Goal: Communication & Community: Share content

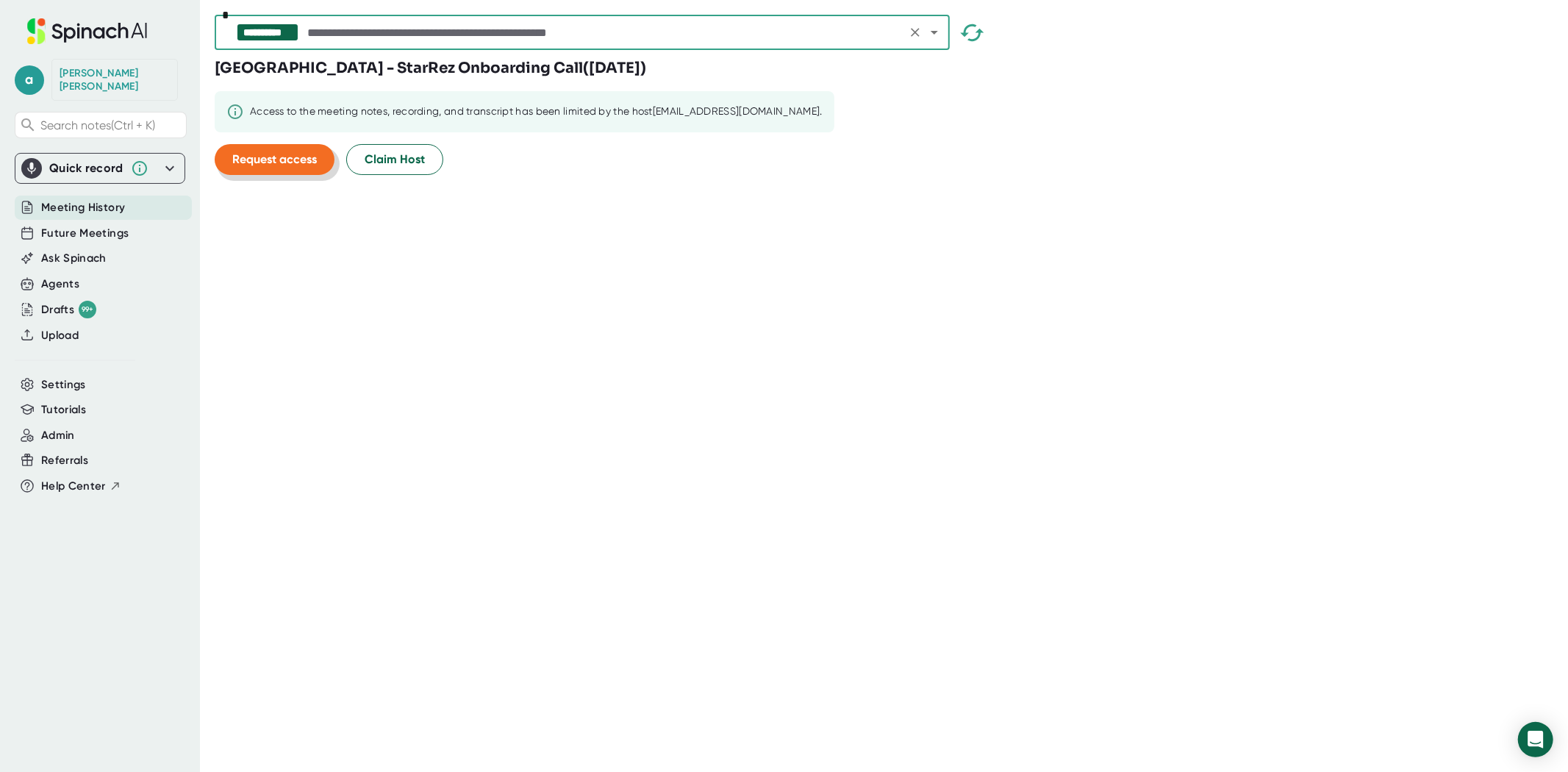
click at [303, 159] on span "Request access" at bounding box center [275, 159] width 85 height 14
click at [965, 38] on icon "button" at bounding box center [972, 33] width 26 height 26
click at [931, 34] on icon "Open" at bounding box center [934, 32] width 18 height 18
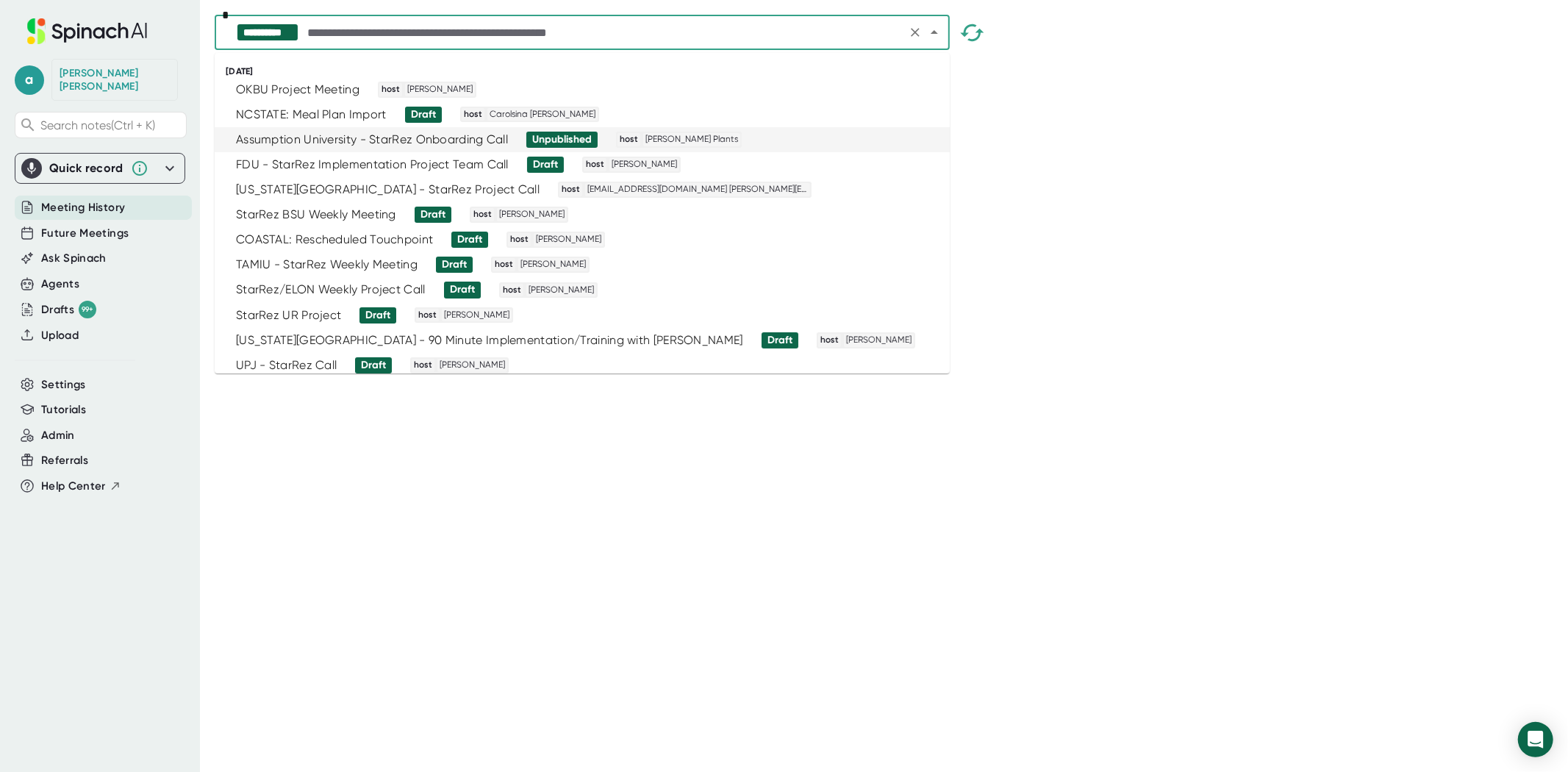
click at [401, 143] on div "Assumption University - StarRez Onboarding Call" at bounding box center [371, 140] width 272 height 15
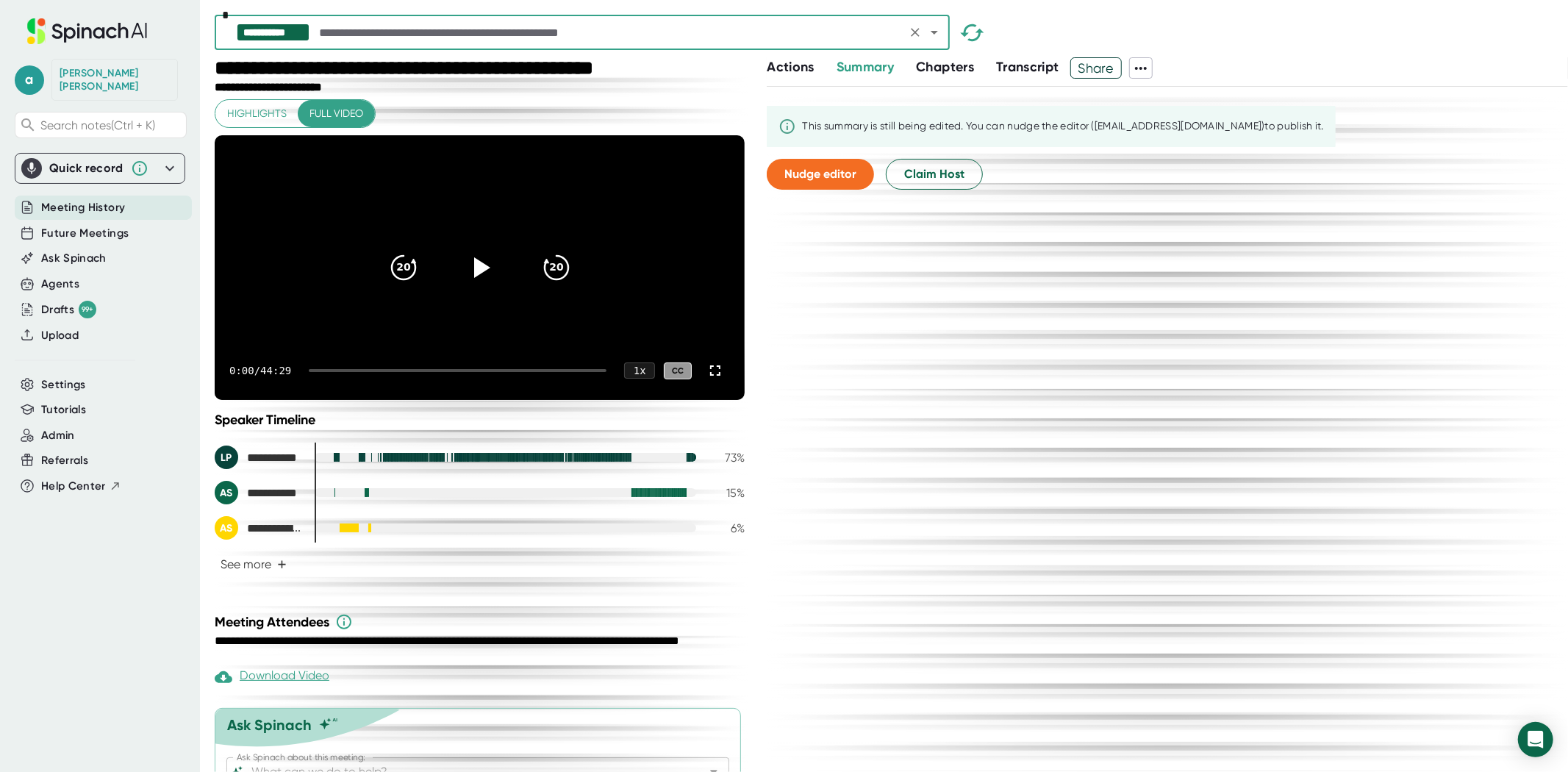
click at [1100, 68] on span "Share" at bounding box center [1096, 67] width 50 height 26
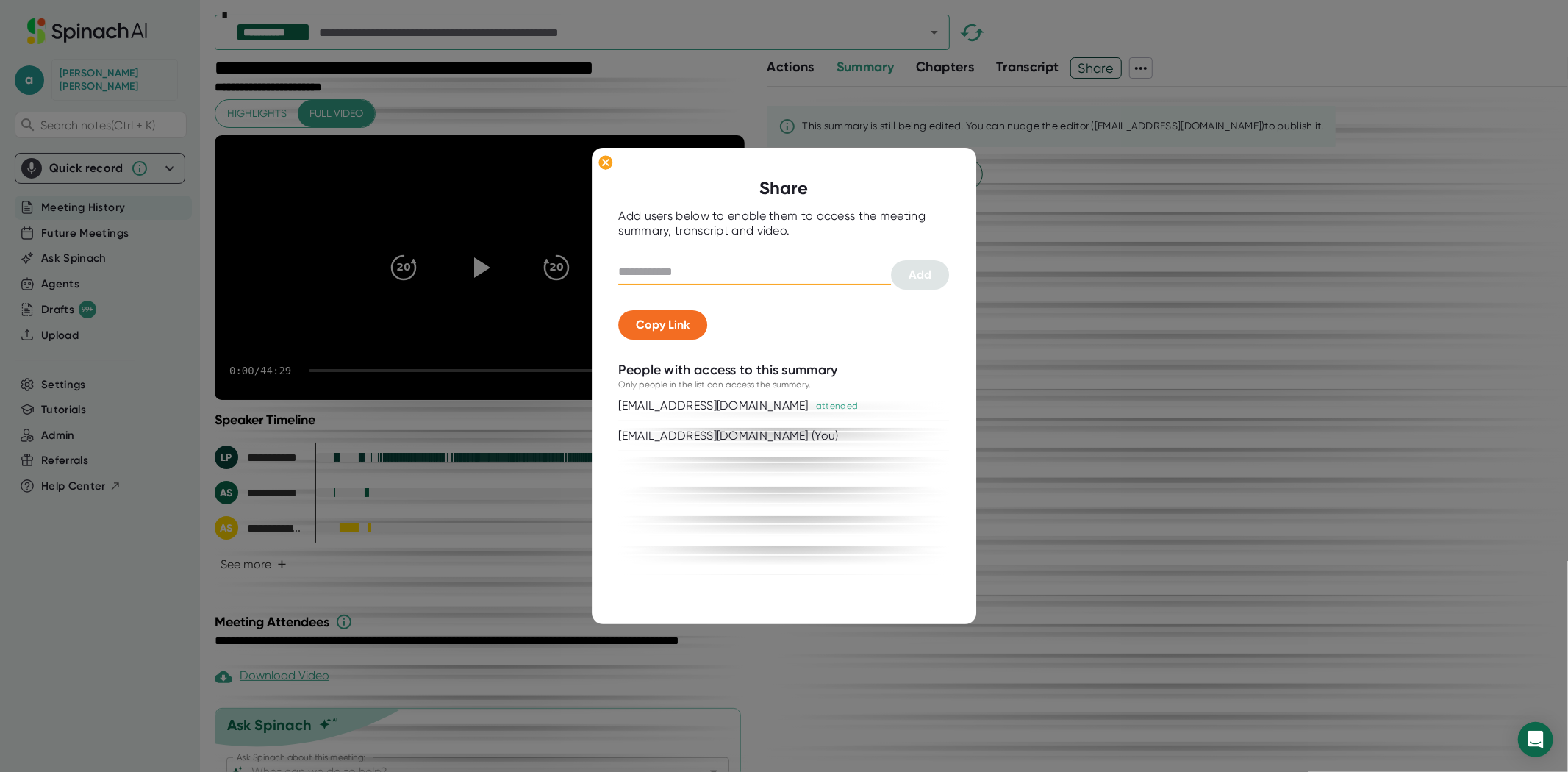
click at [706, 267] on input "text" at bounding box center [755, 272] width 273 height 23
type input "*"
drag, startPoint x: 672, startPoint y: 269, endPoint x: 653, endPoint y: 274, distance: 19.6
click at [672, 269] on input "text" at bounding box center [755, 272] width 273 height 23
paste input "**********"
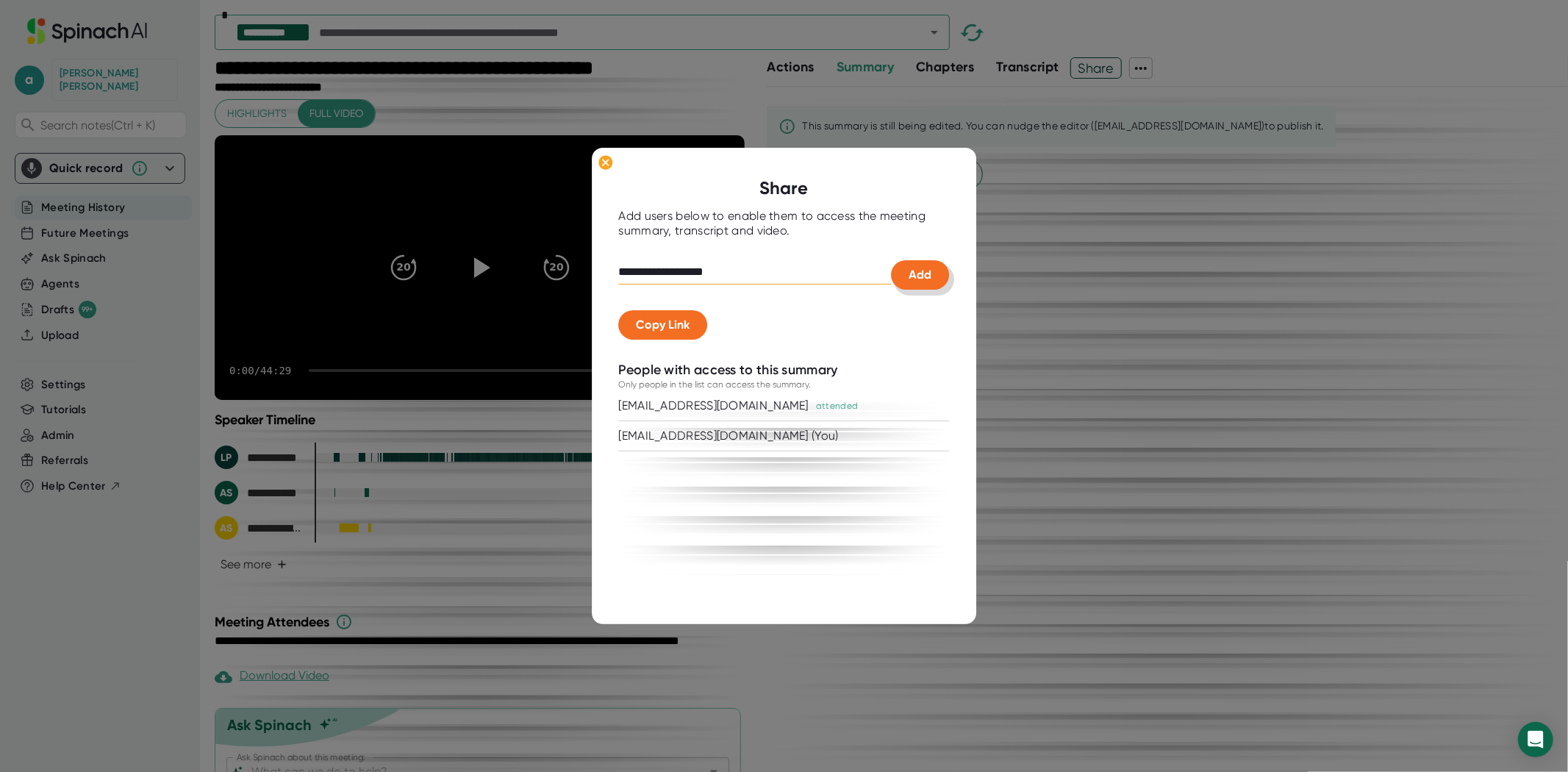
type input "**********"
click at [927, 277] on span "Add" at bounding box center [920, 274] width 22 height 14
click at [655, 327] on span "Copy Link" at bounding box center [663, 325] width 54 height 14
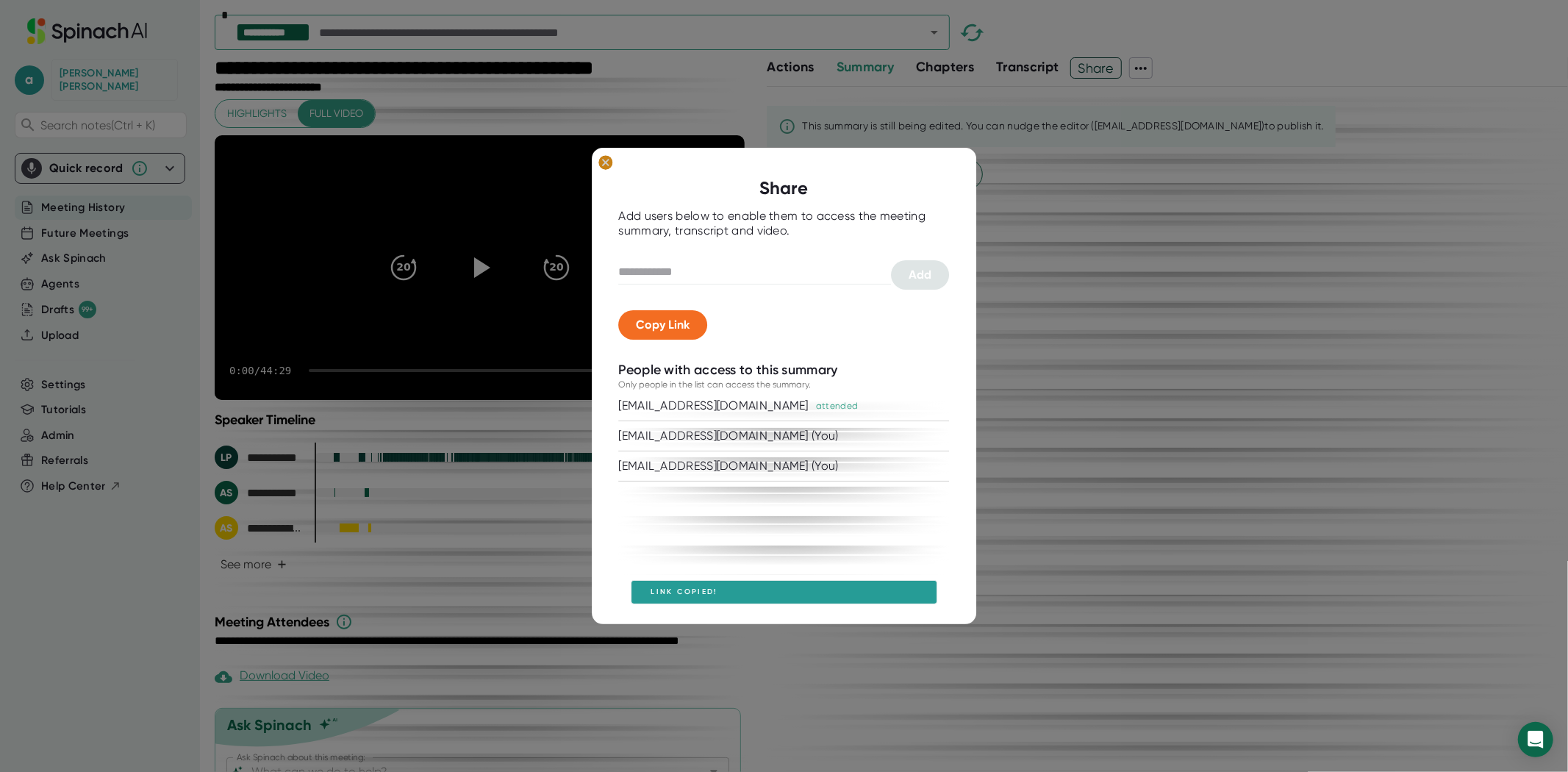
click at [601, 164] on ellipse at bounding box center [606, 162] width 14 height 15
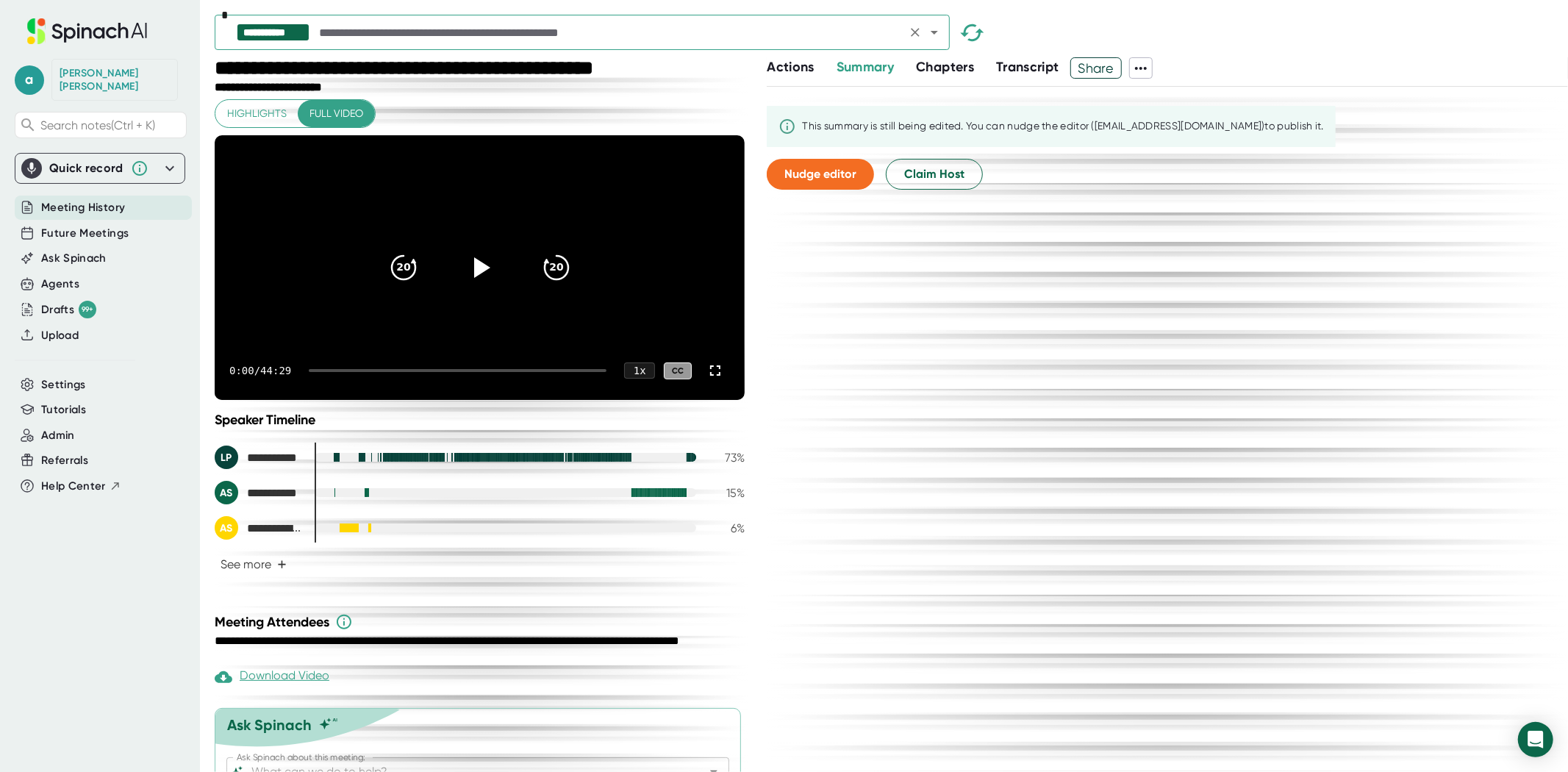
click at [929, 36] on icon "Open" at bounding box center [934, 32] width 18 height 18
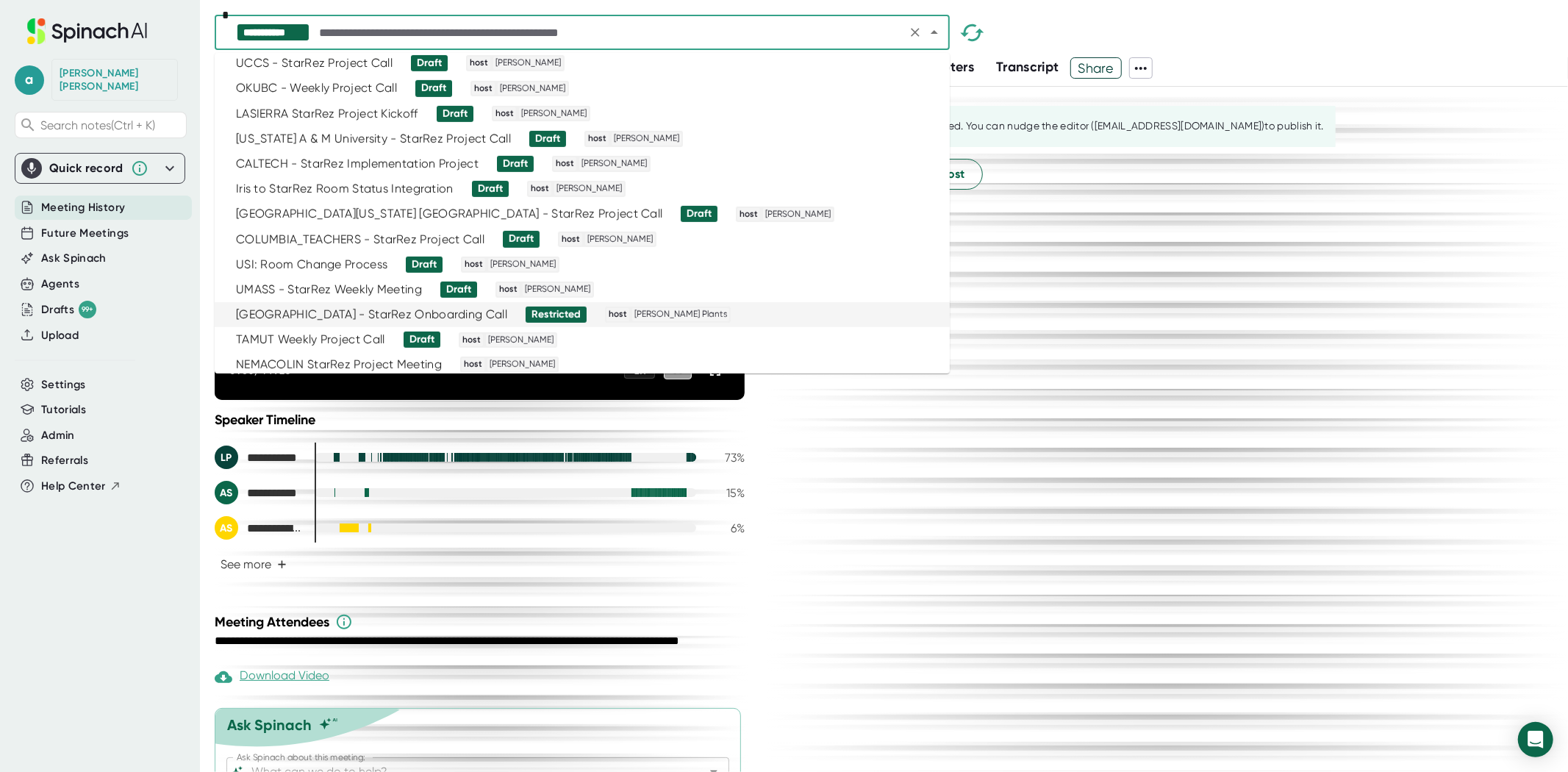
scroll to position [653, 0]
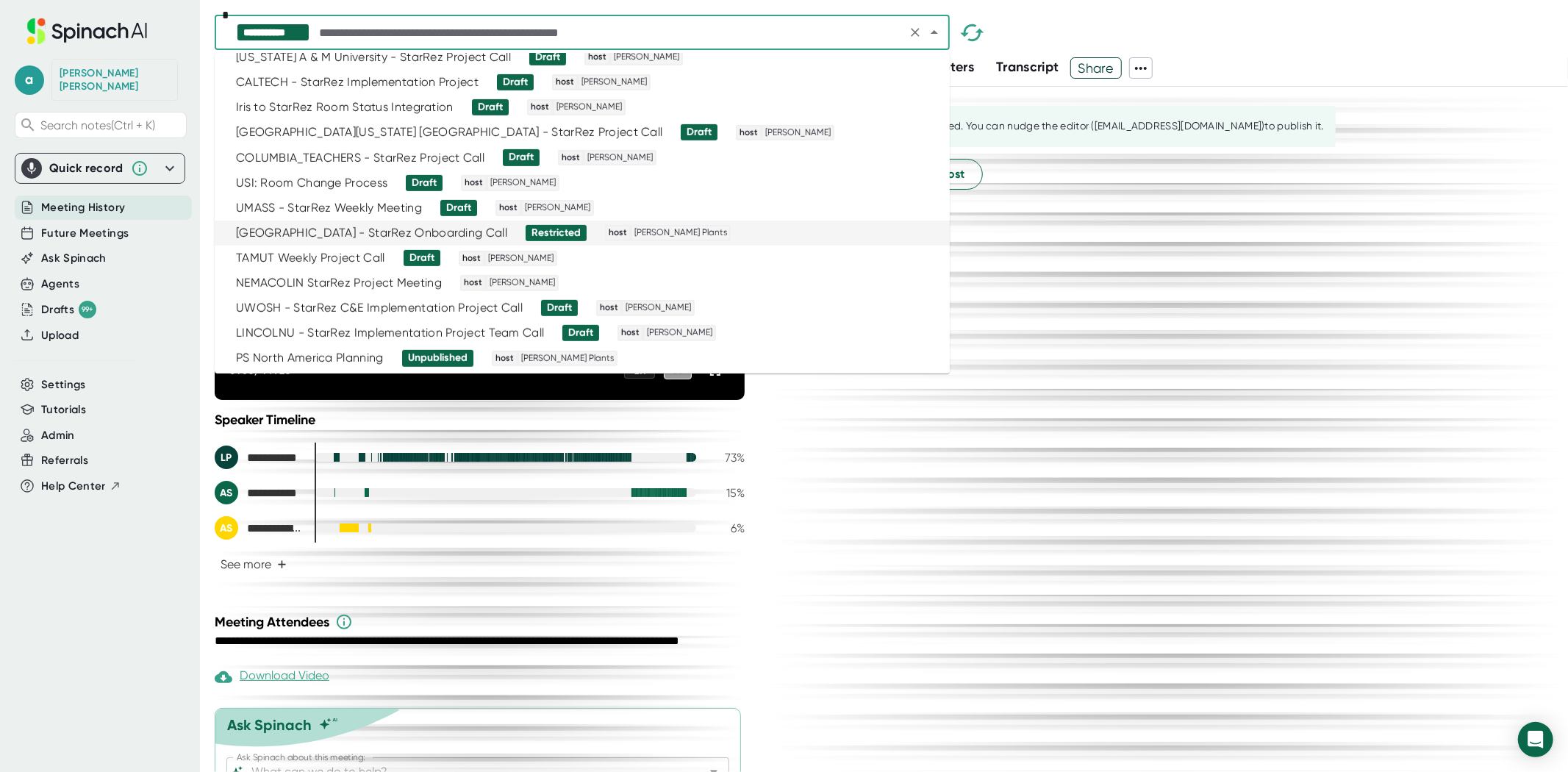
click at [357, 233] on div "[GEOGRAPHIC_DATA] - StarRez Onboarding Call" at bounding box center [371, 233] width 271 height 15
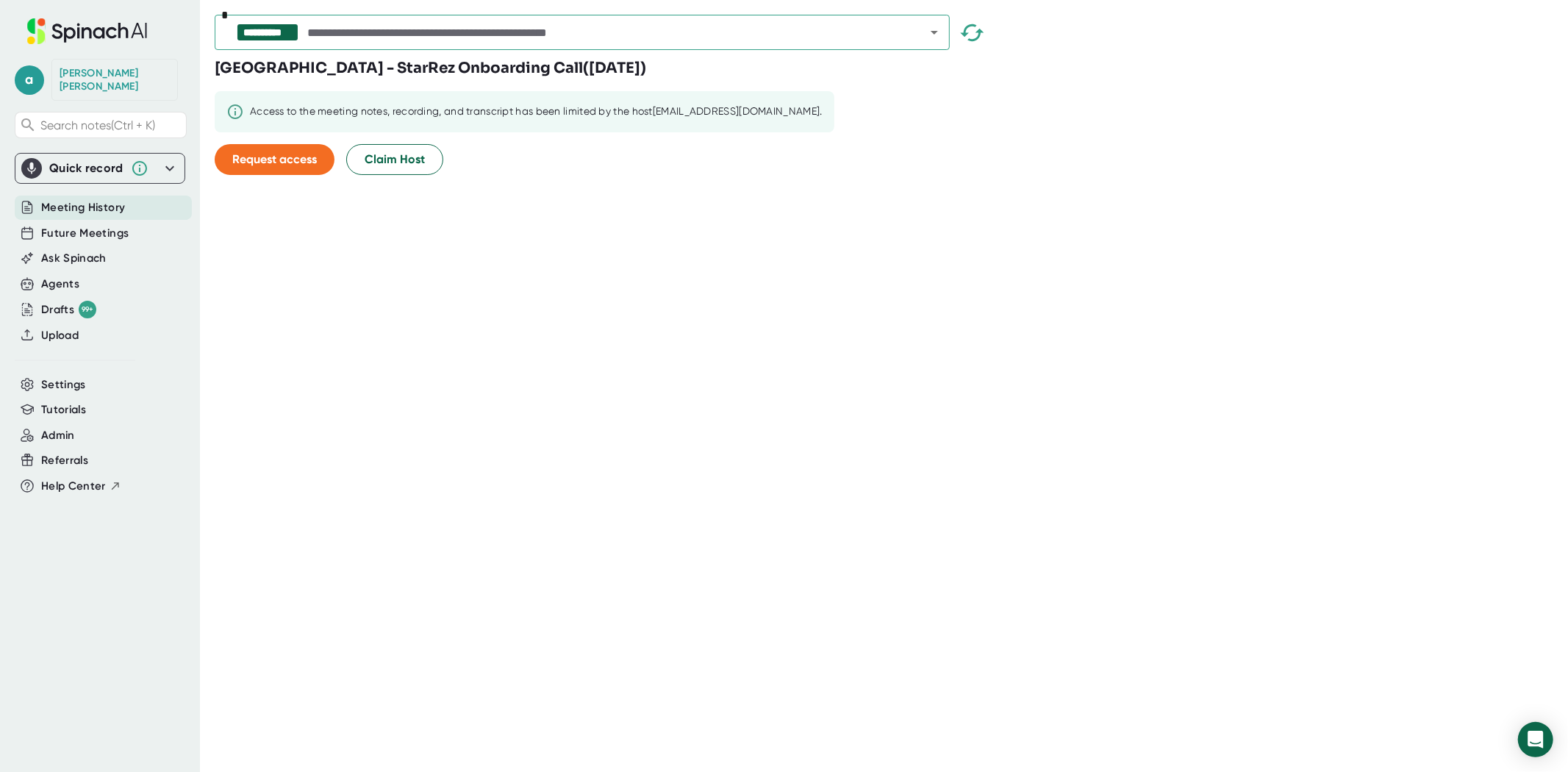
click at [978, 34] on icon "button" at bounding box center [972, 33] width 26 height 26
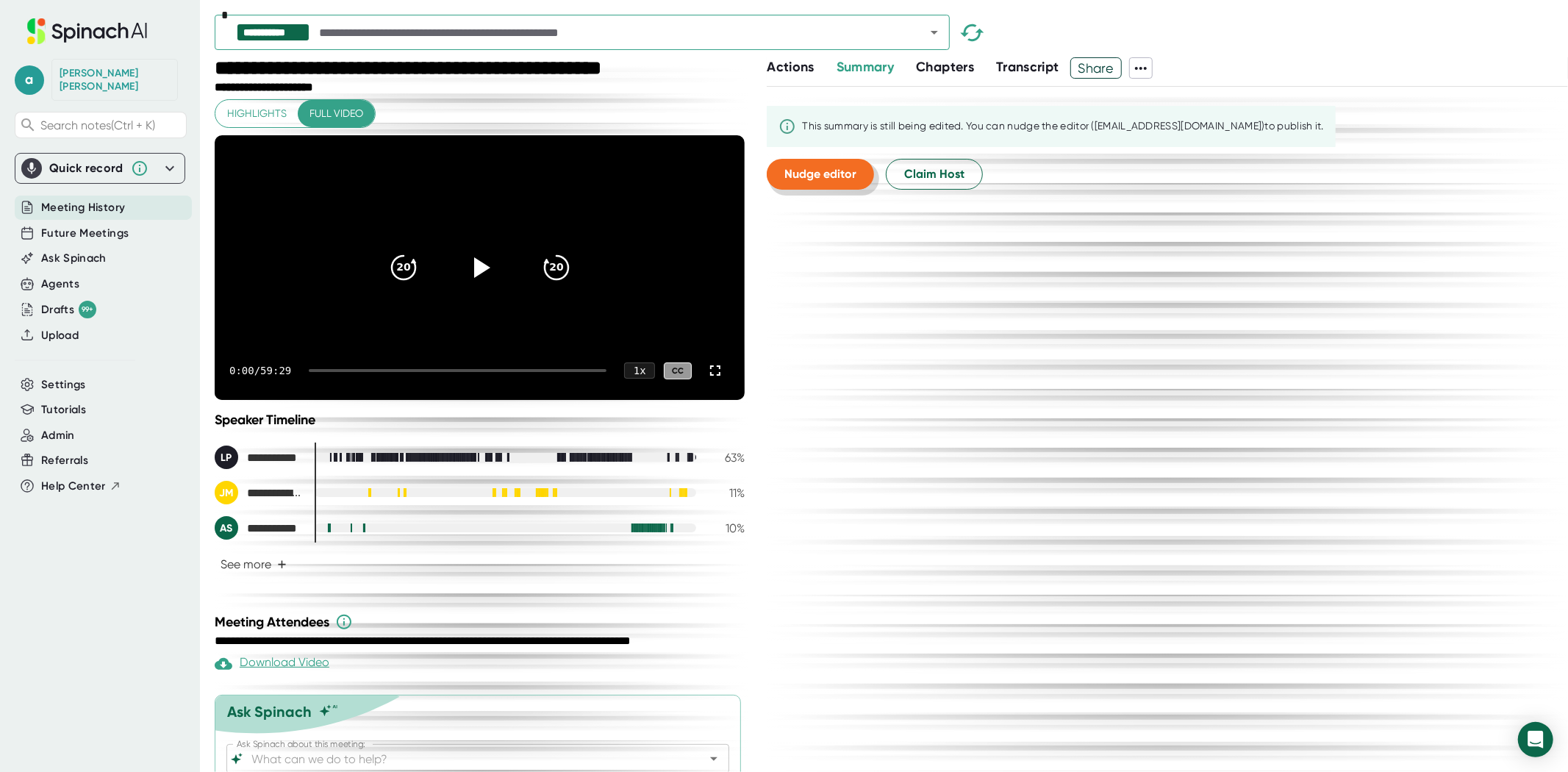
click at [843, 177] on span "Nudge editor" at bounding box center [820, 174] width 72 height 14
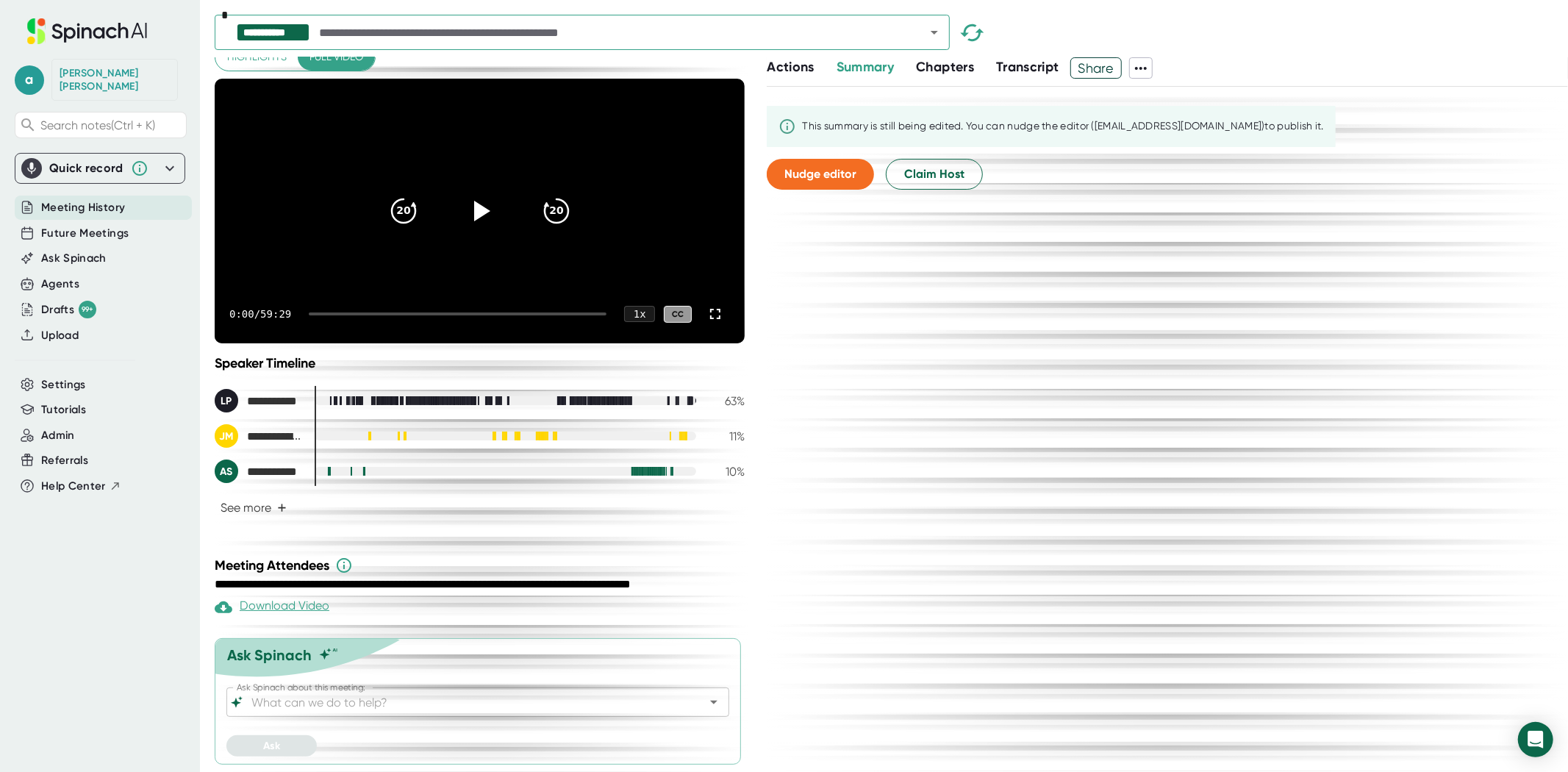
click at [965, 33] on icon "button" at bounding box center [972, 32] width 23 height 17
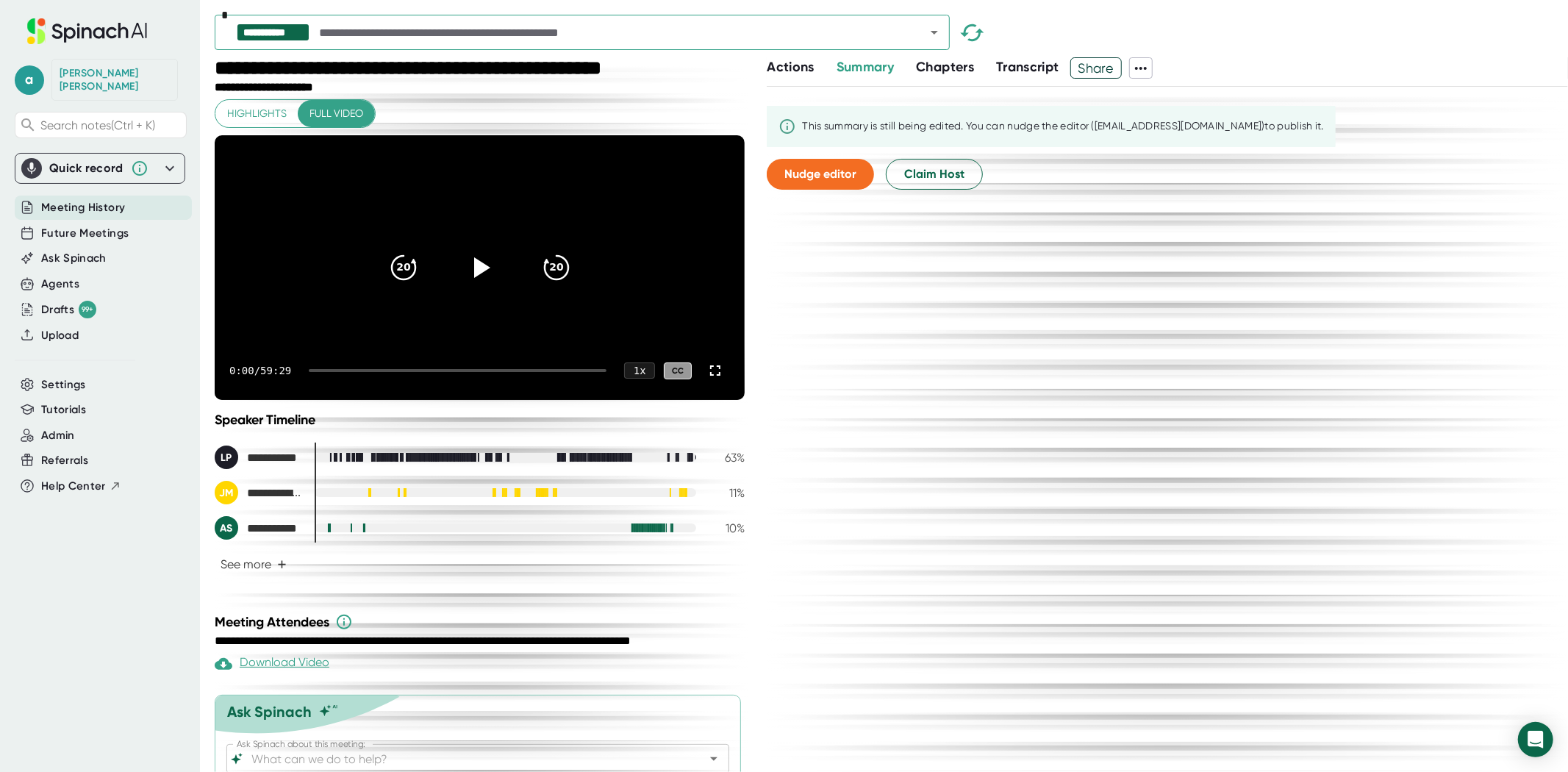
click at [1104, 62] on span "Share" at bounding box center [1096, 67] width 50 height 26
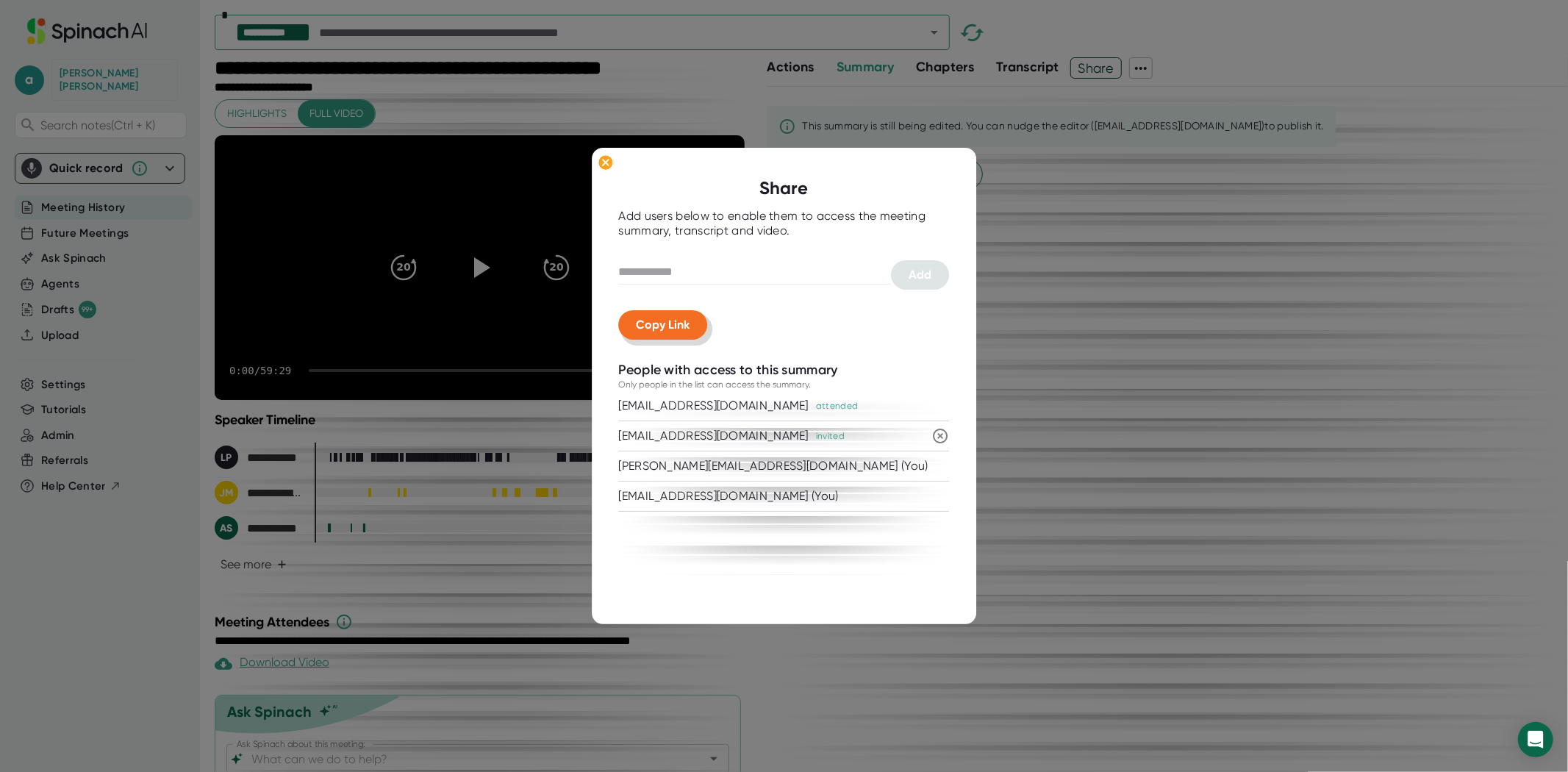
click at [665, 319] on span "Copy Link" at bounding box center [663, 325] width 54 height 14
